Goal: Information Seeking & Learning: Compare options

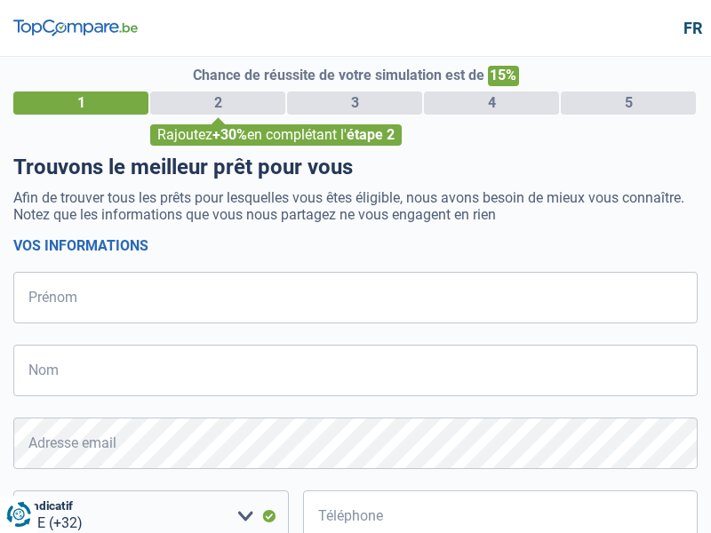
select select "32"
